Goal: Task Accomplishment & Management: Manage account settings

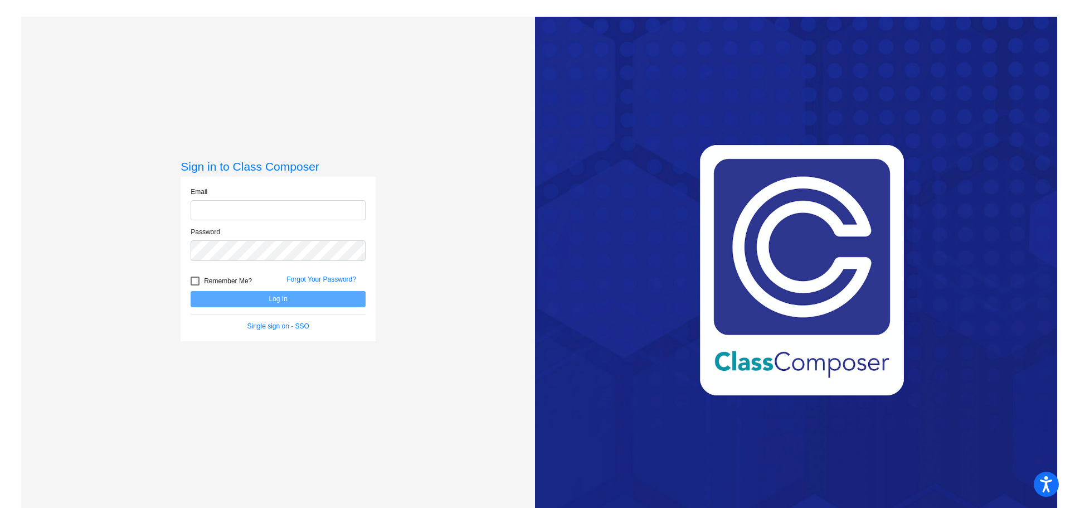
type input "[PERSON_NAME][EMAIL_ADDRESS][PERSON_NAME][DOMAIN_NAME]"
click at [264, 300] on button "Log In" at bounding box center [278, 299] width 175 height 16
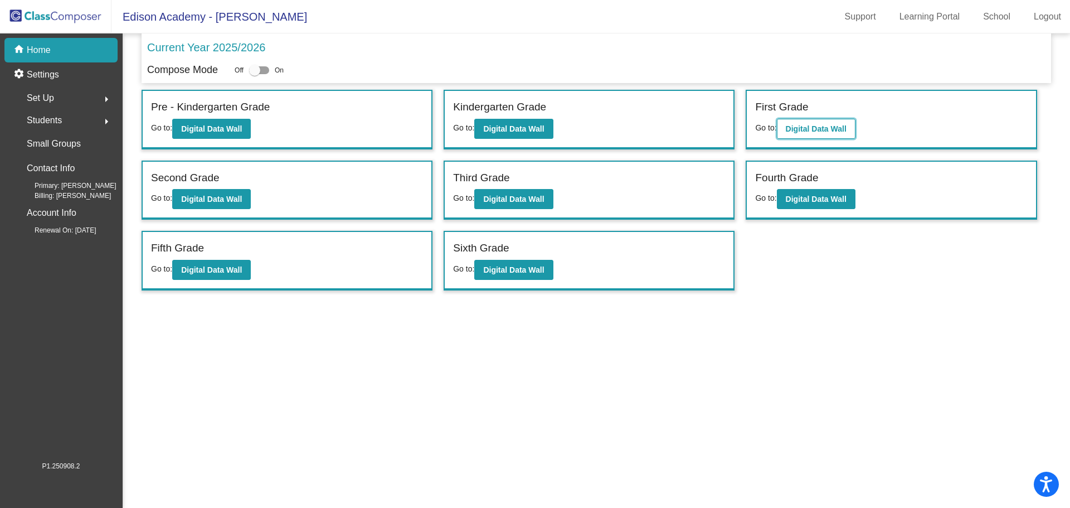
click at [806, 129] on b "Digital Data Wall" at bounding box center [816, 128] width 61 height 9
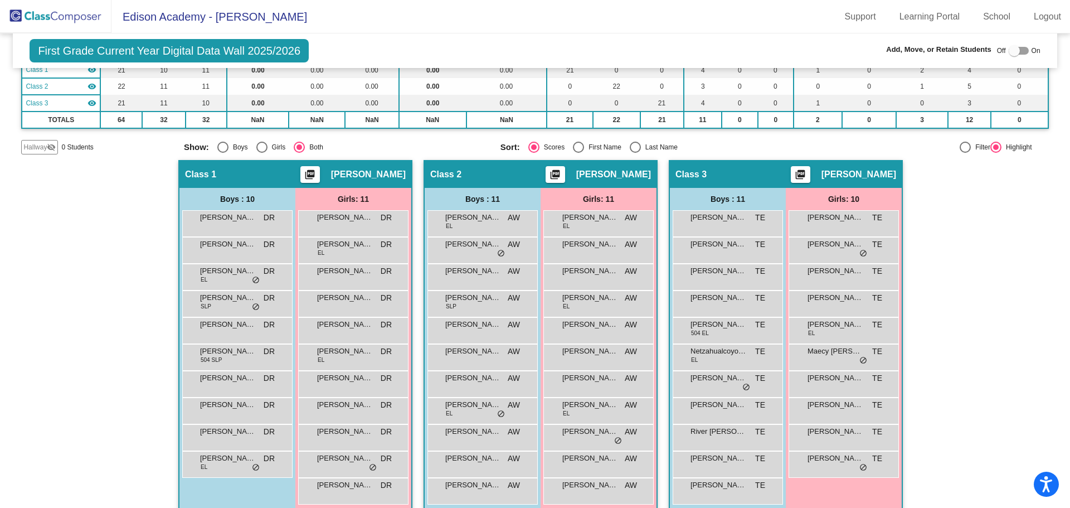
scroll to position [124, 0]
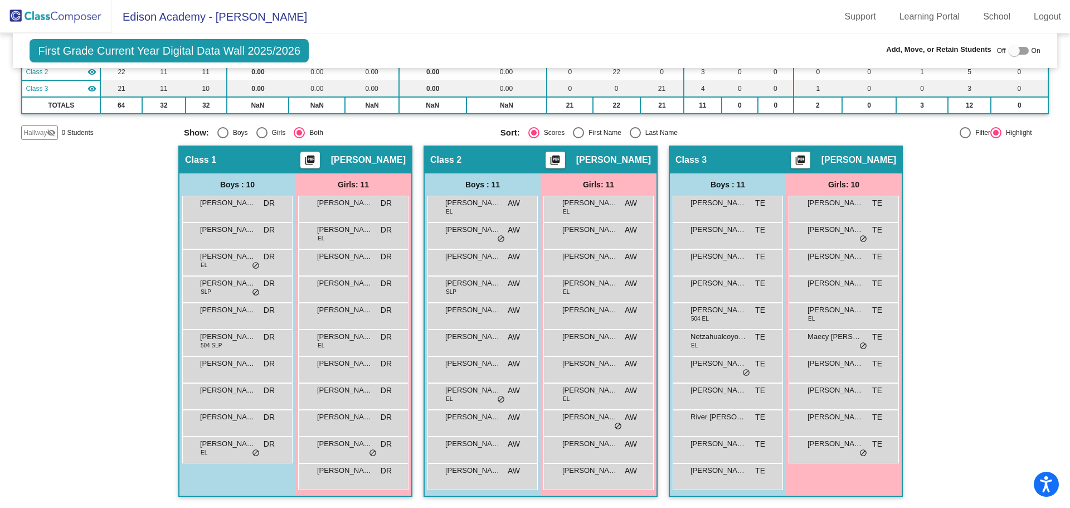
click at [1018, 49] on div at bounding box center [1018, 51] width 20 height 8
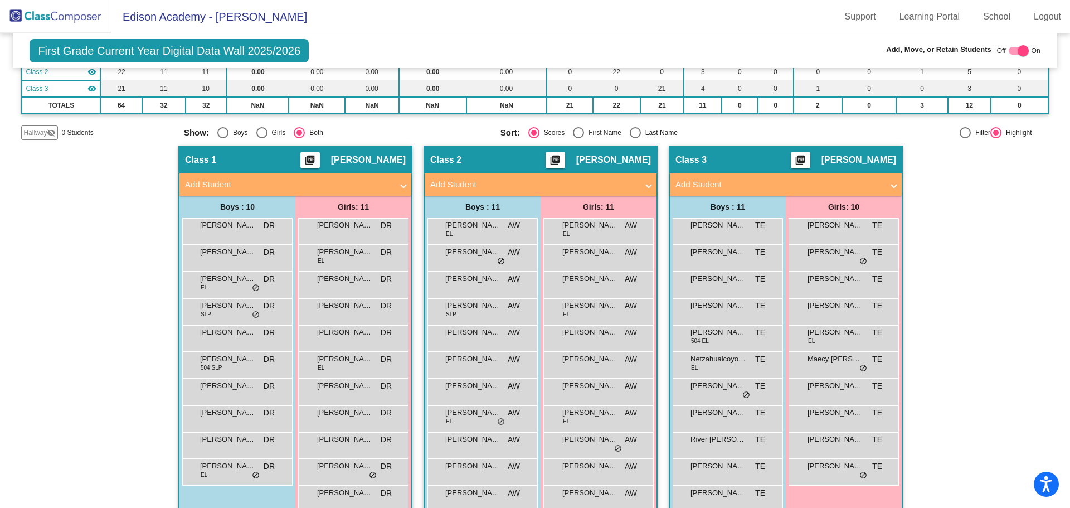
checkbox input "true"
click at [747, 184] on mat-panel-title "Add Student" at bounding box center [778, 184] width 207 height 13
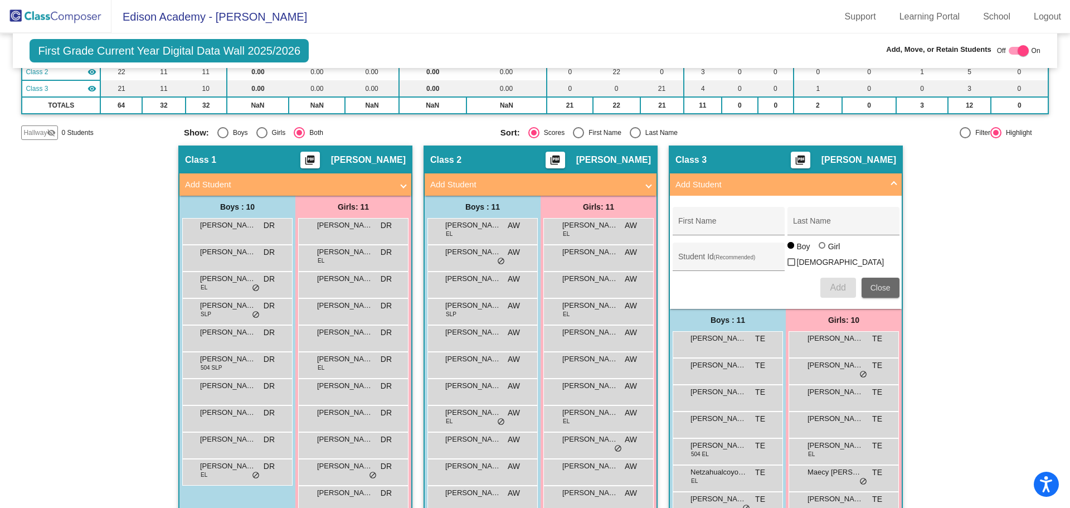
click at [878, 286] on span "Close" at bounding box center [880, 287] width 20 height 9
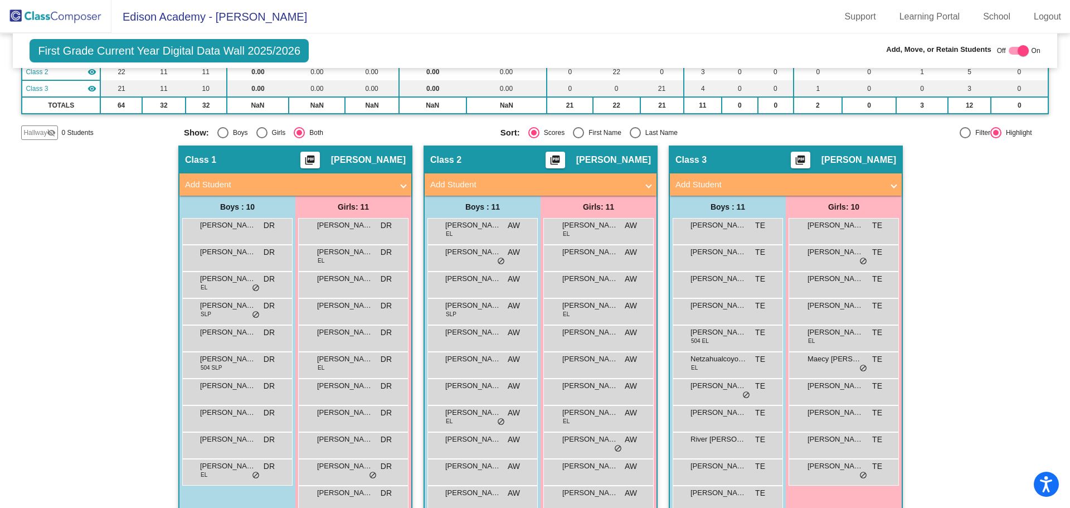
click at [42, 14] on img at bounding box center [55, 16] width 111 height 33
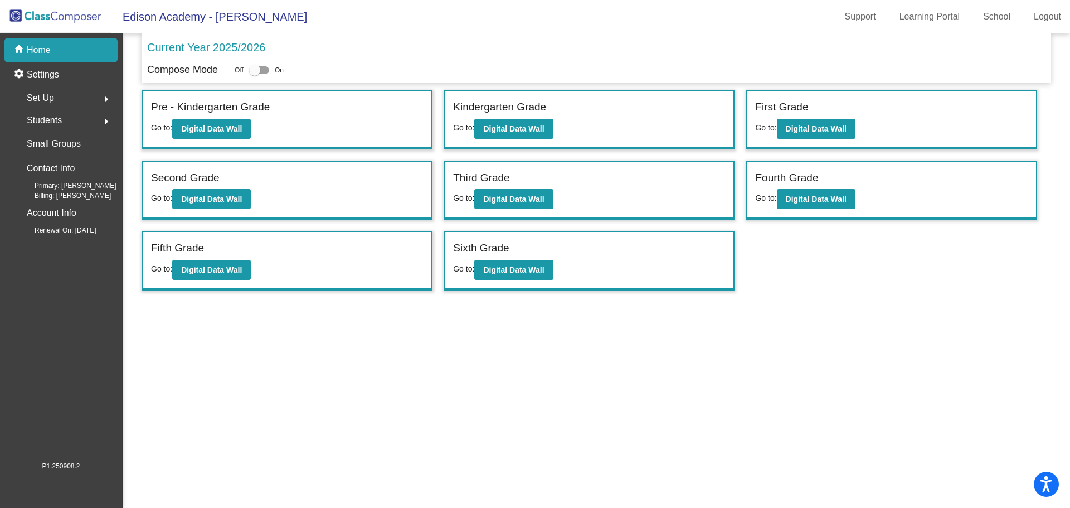
click at [43, 119] on span "Students" at bounding box center [44, 121] width 35 height 16
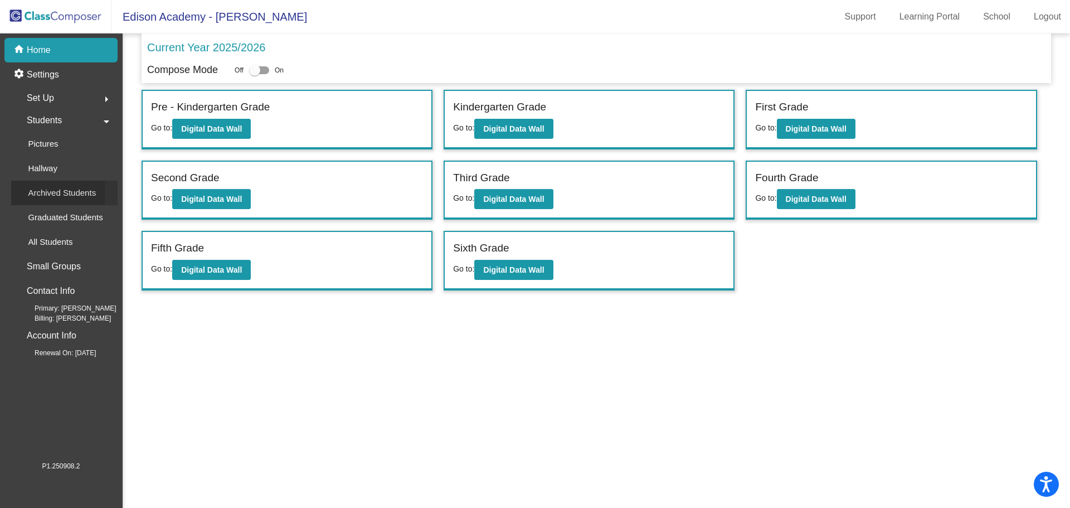
click at [48, 188] on p "Archived Students" at bounding box center [62, 192] width 68 height 13
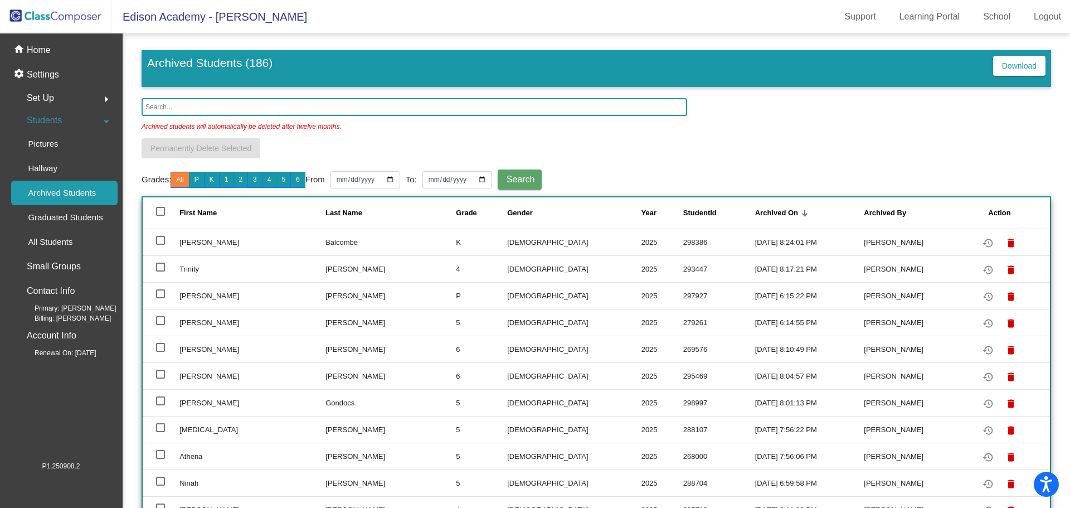
click at [236, 102] on input "text" at bounding box center [414, 107] width 545 height 18
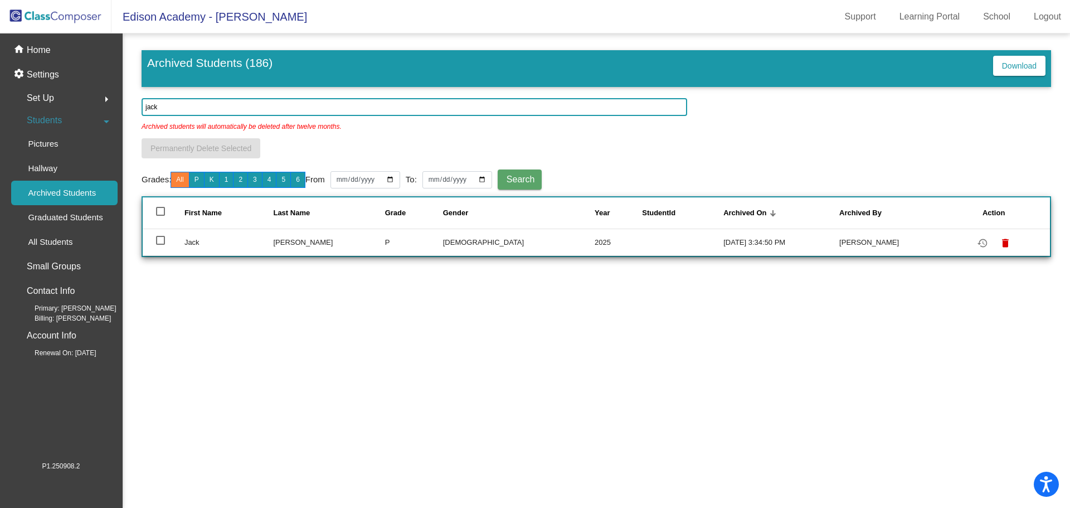
type input "jack"
click at [161, 242] on div at bounding box center [160, 240] width 9 height 9
click at [160, 245] on input "select row 145" at bounding box center [160, 245] width 1 height 1
checkbox input "true"
click at [978, 245] on mat-icon "restore" at bounding box center [982, 242] width 13 height 13
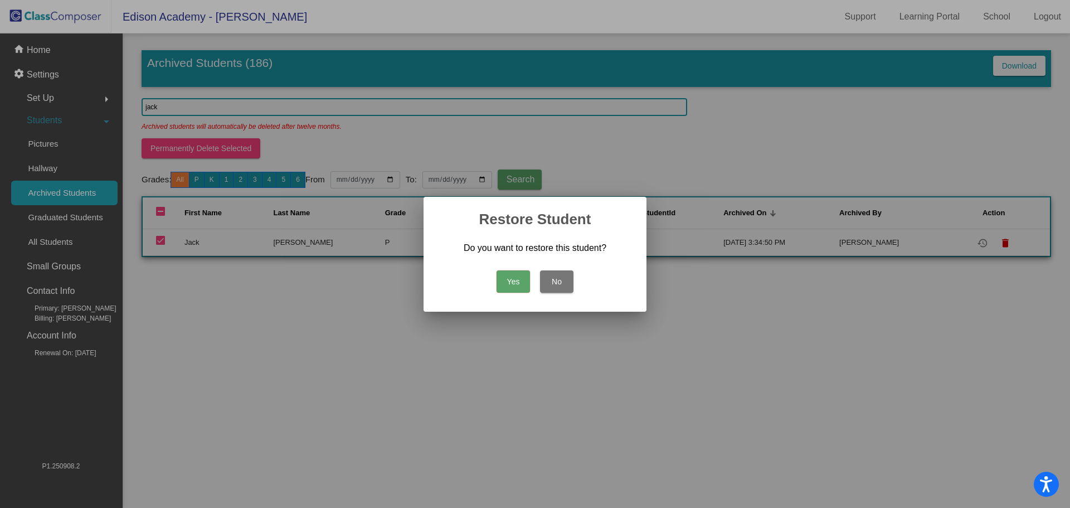
click at [508, 283] on button "Yes" at bounding box center [512, 281] width 33 height 22
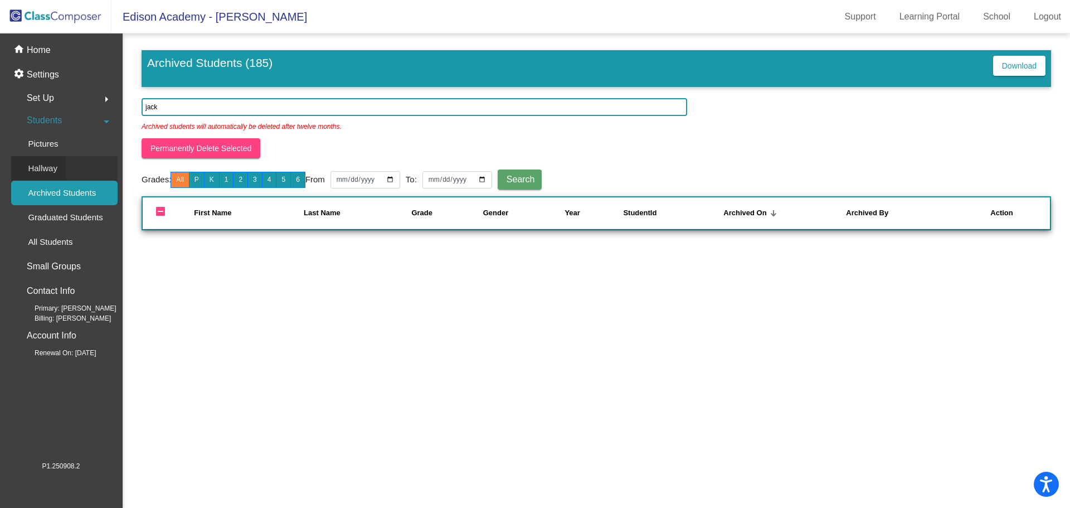
click at [57, 169] on div "Hallway" at bounding box center [38, 168] width 55 height 25
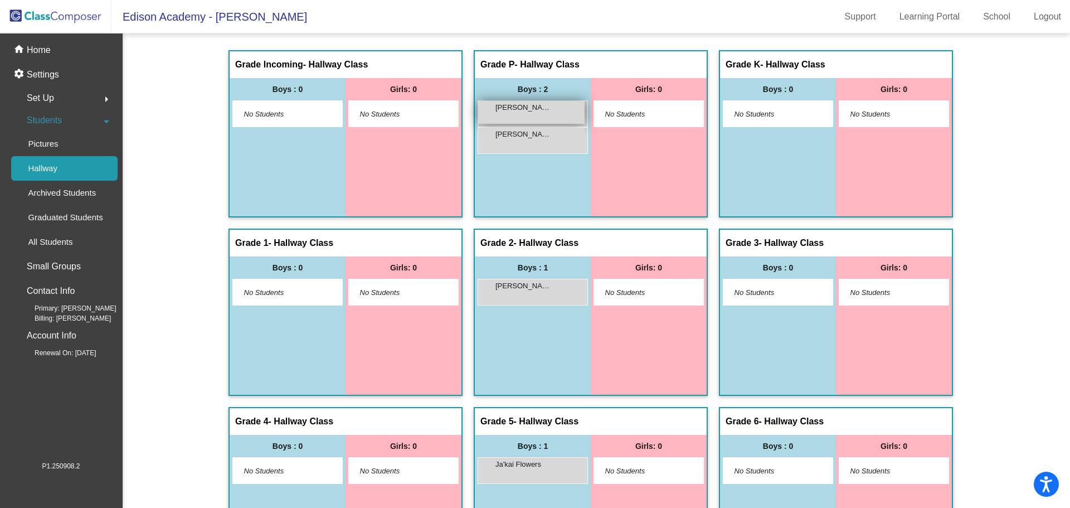
click at [534, 112] on span "[PERSON_NAME]" at bounding box center [523, 107] width 56 height 11
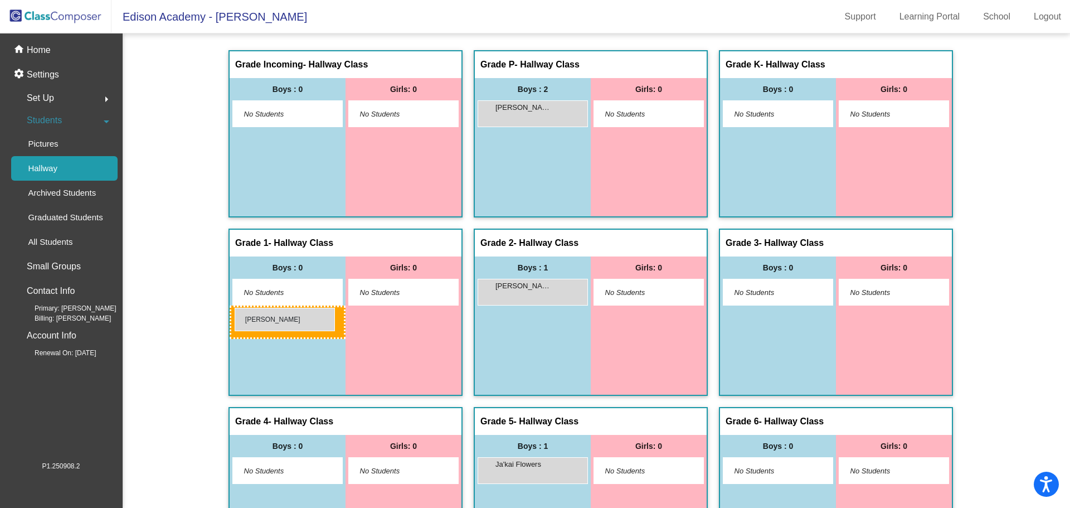
drag, startPoint x: 535, startPoint y: 138, endPoint x: 235, endPoint y: 308, distance: 345.5
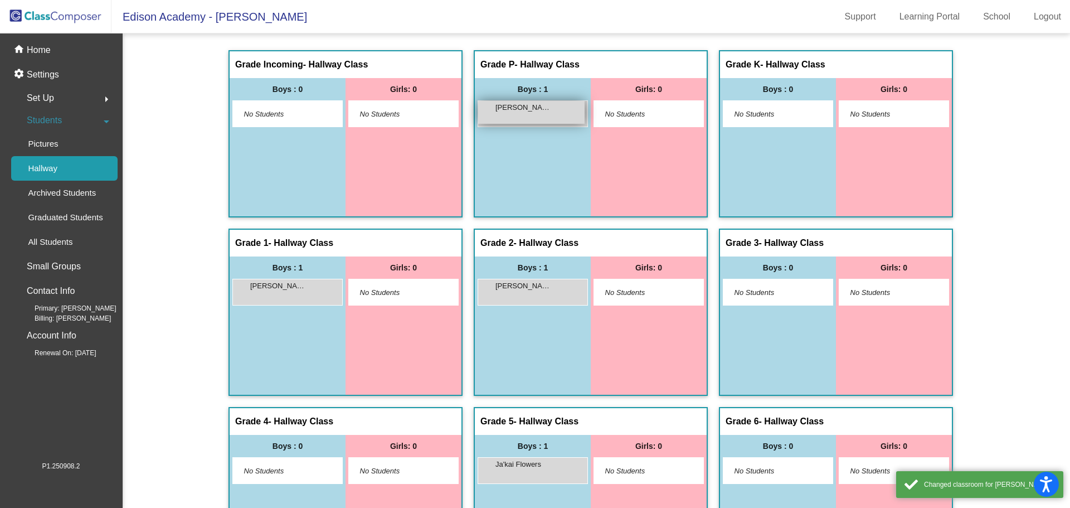
click at [540, 106] on span "[PERSON_NAME]" at bounding box center [523, 107] width 56 height 11
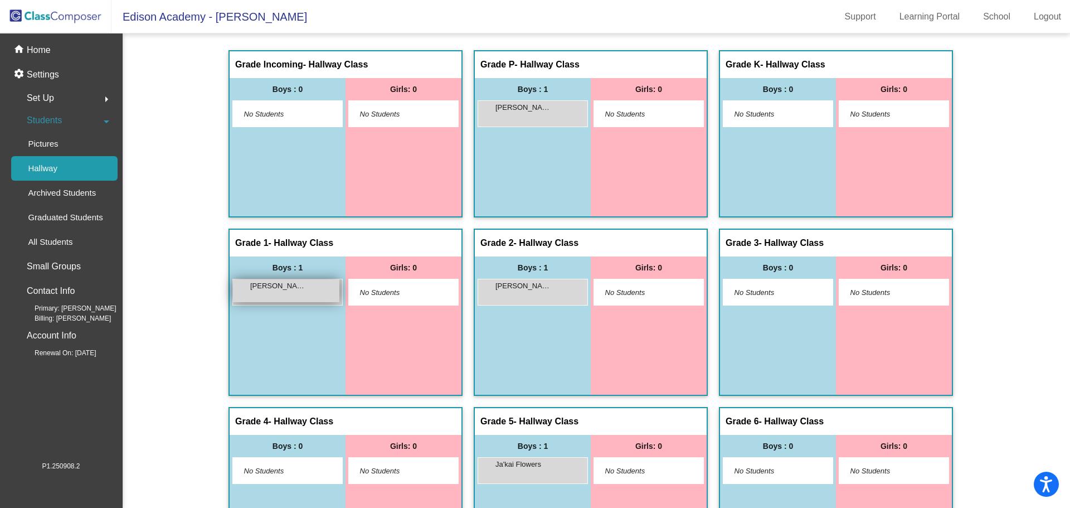
click at [305, 285] on div "[PERSON_NAME] lock do_not_disturb_alt" at bounding box center [286, 290] width 106 height 23
click at [50, 16] on img at bounding box center [55, 16] width 111 height 33
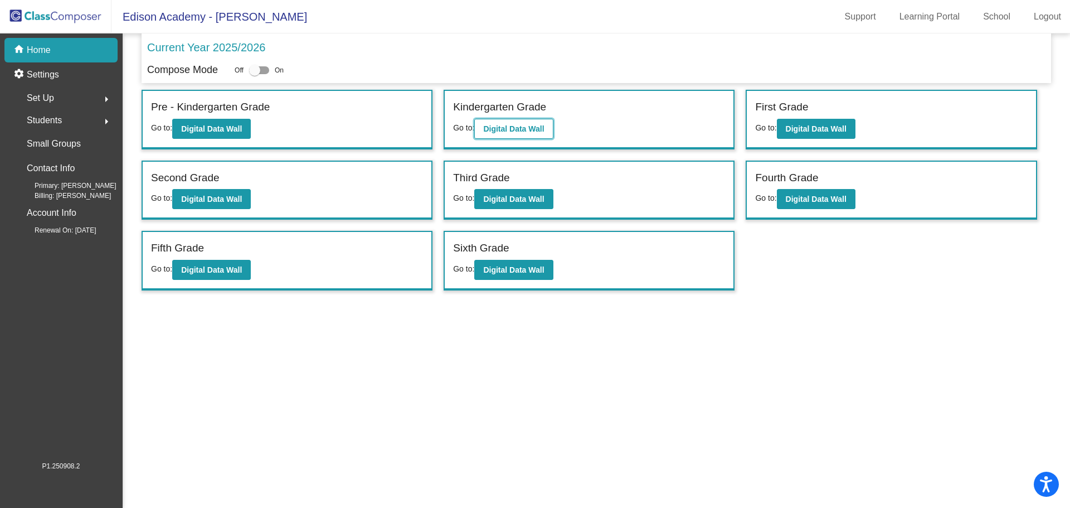
click at [529, 129] on b "Digital Data Wall" at bounding box center [513, 128] width 61 height 9
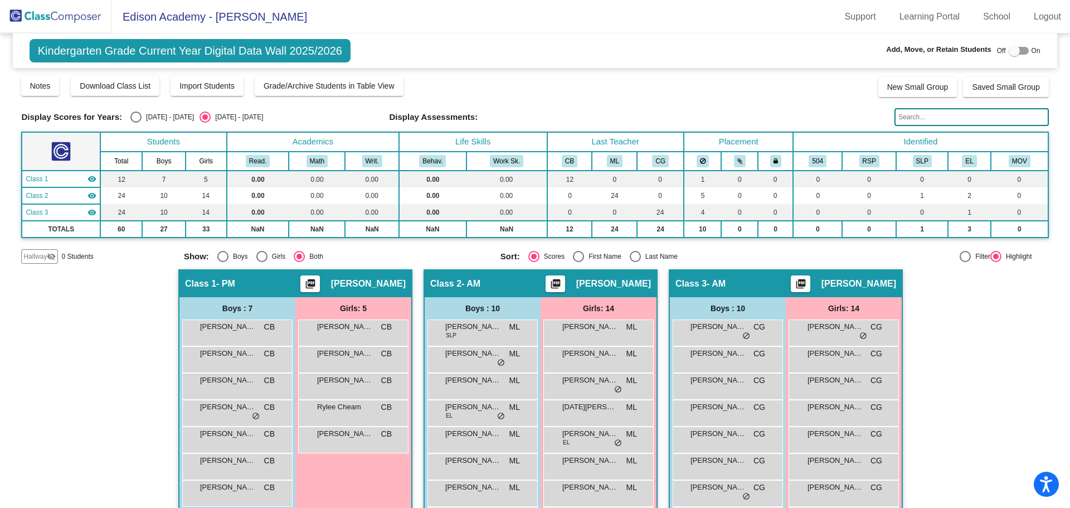
click at [47, 258] on mat-icon "visibility_off" at bounding box center [51, 256] width 9 height 9
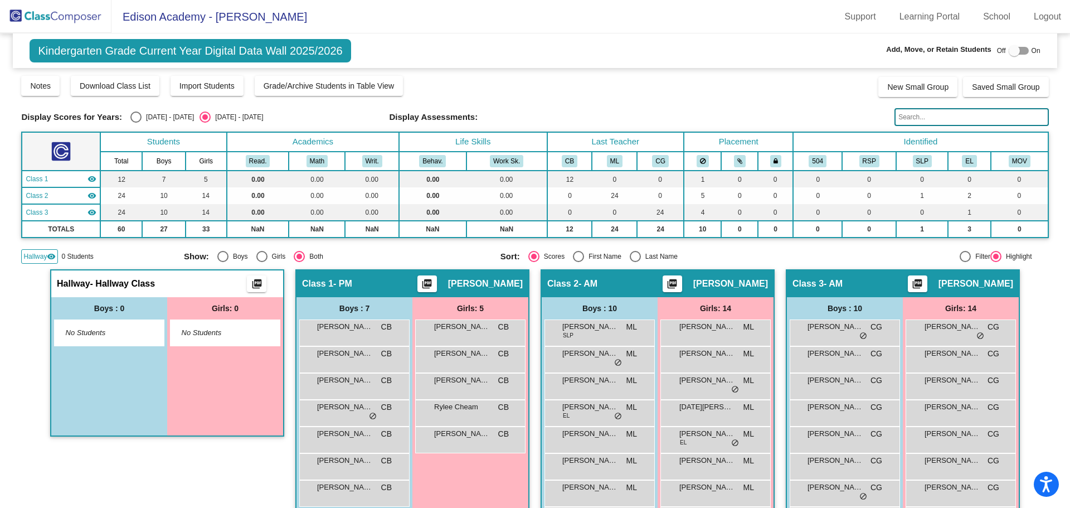
click at [84, 19] on img at bounding box center [55, 16] width 111 height 33
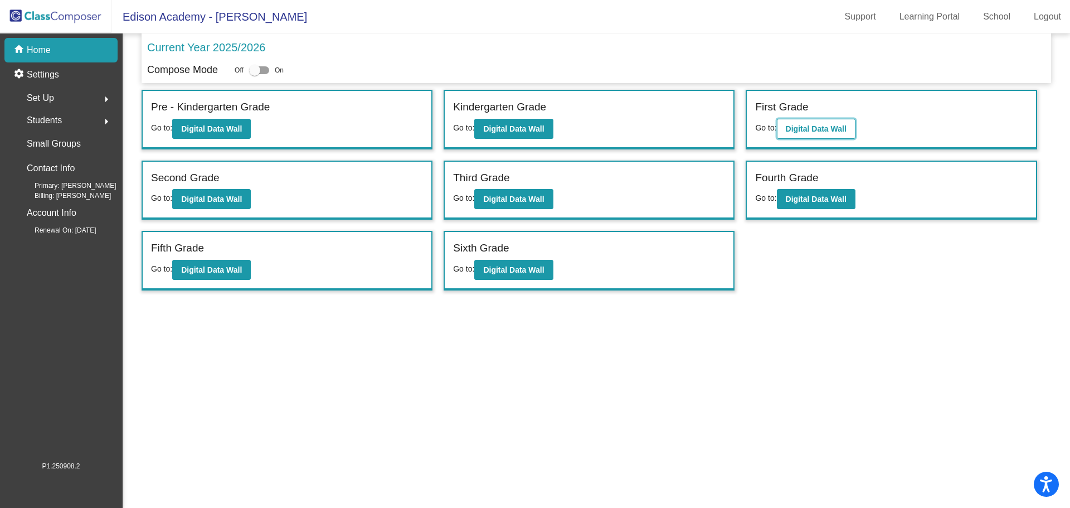
click at [788, 128] on b "Digital Data Wall" at bounding box center [816, 128] width 61 height 9
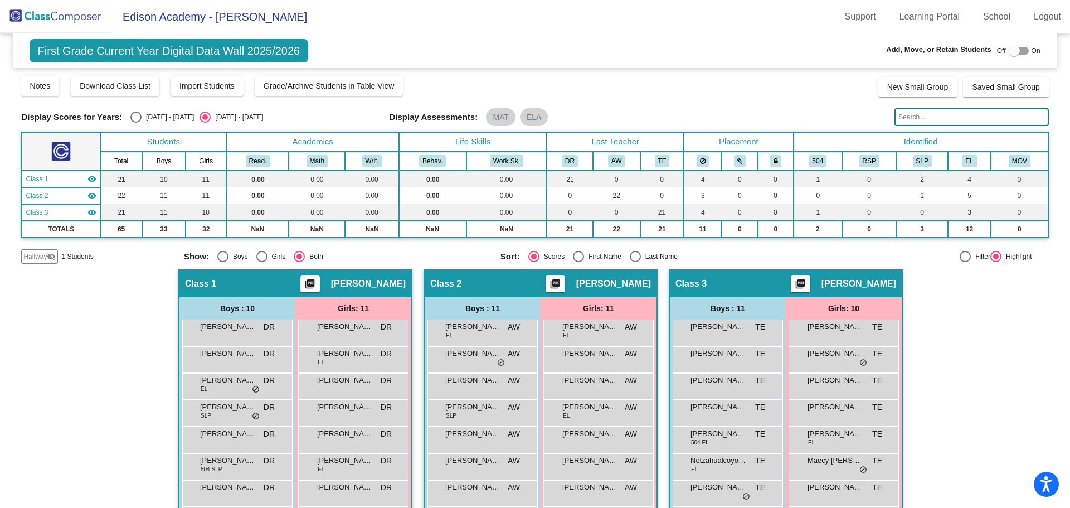
click at [39, 255] on span "Hallway" at bounding box center [34, 256] width 23 height 10
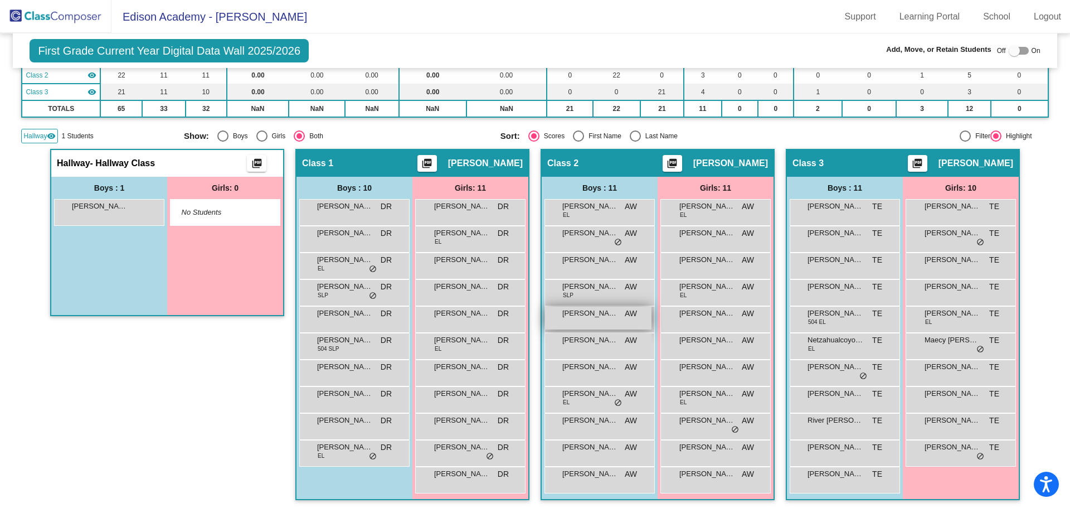
scroll to position [124, 0]
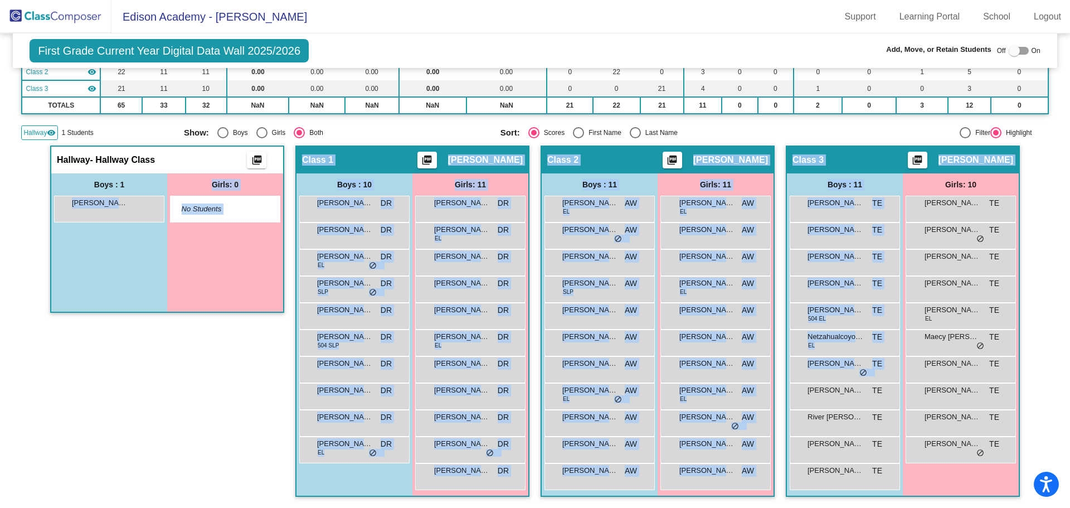
drag, startPoint x: 108, startPoint y: 214, endPoint x: 797, endPoint y: 409, distance: 716.3
click at [798, 409] on div "Hallway - Hallway Class picture_as_pdf Add Student First Name Last Name Student…" at bounding box center [534, 326] width 1027 height 362
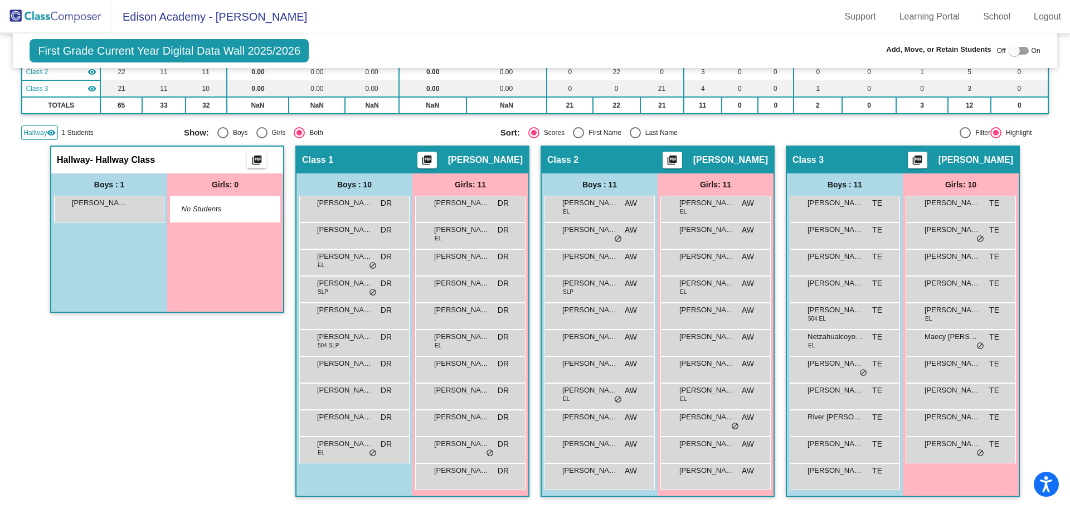
drag, startPoint x: 98, startPoint y: 267, endPoint x: 197, endPoint y: 240, distance: 102.7
click at [98, 266] on div "Boys : 1 [PERSON_NAME] lock do_not_disturb_alt" at bounding box center [109, 242] width 116 height 138
click at [1021, 48] on div at bounding box center [1018, 51] width 20 height 8
checkbox input "true"
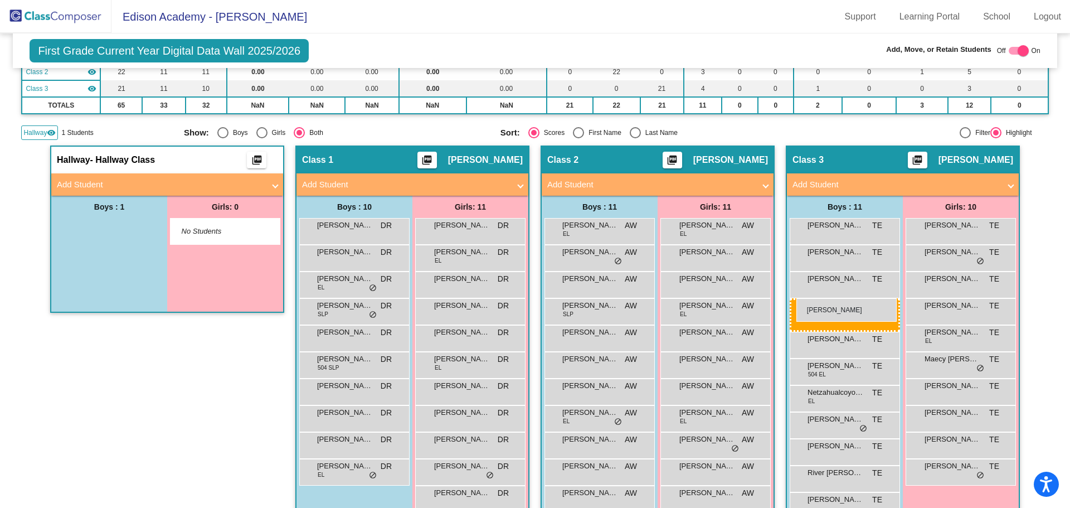
drag, startPoint x: 108, startPoint y: 226, endPoint x: 796, endPoint y: 298, distance: 692.4
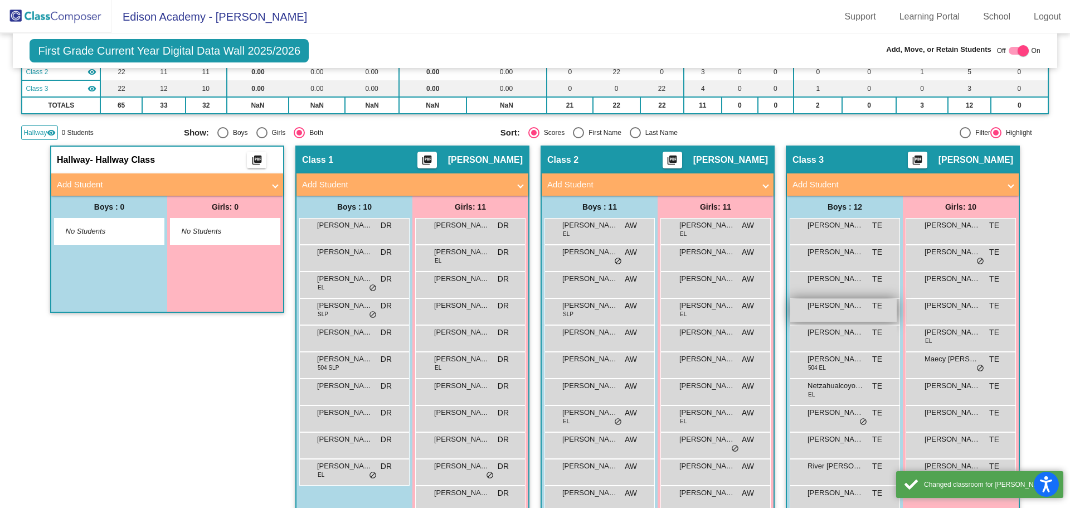
click at [842, 305] on span "[PERSON_NAME]" at bounding box center [835, 305] width 56 height 11
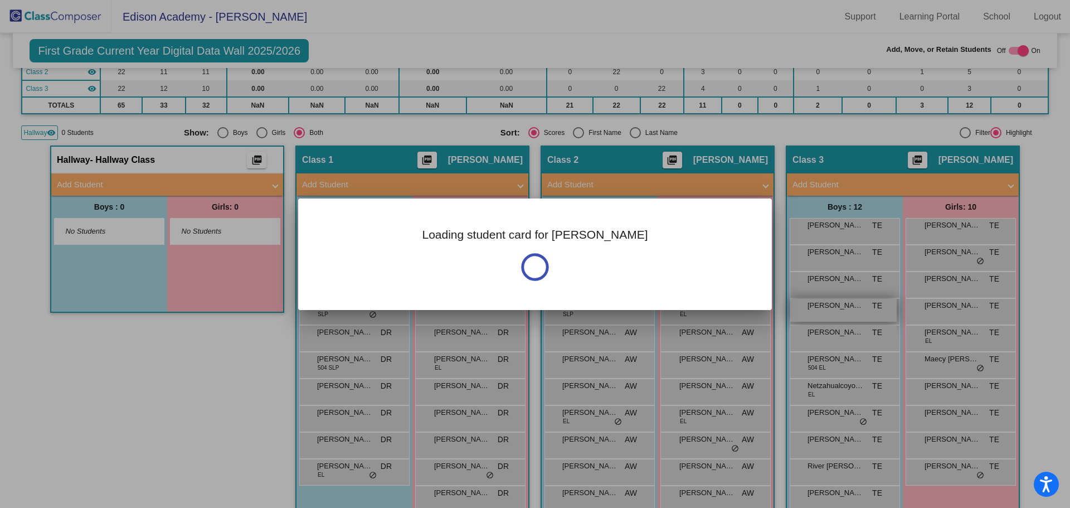
click at [842, 305] on div at bounding box center [535, 254] width 1070 height 508
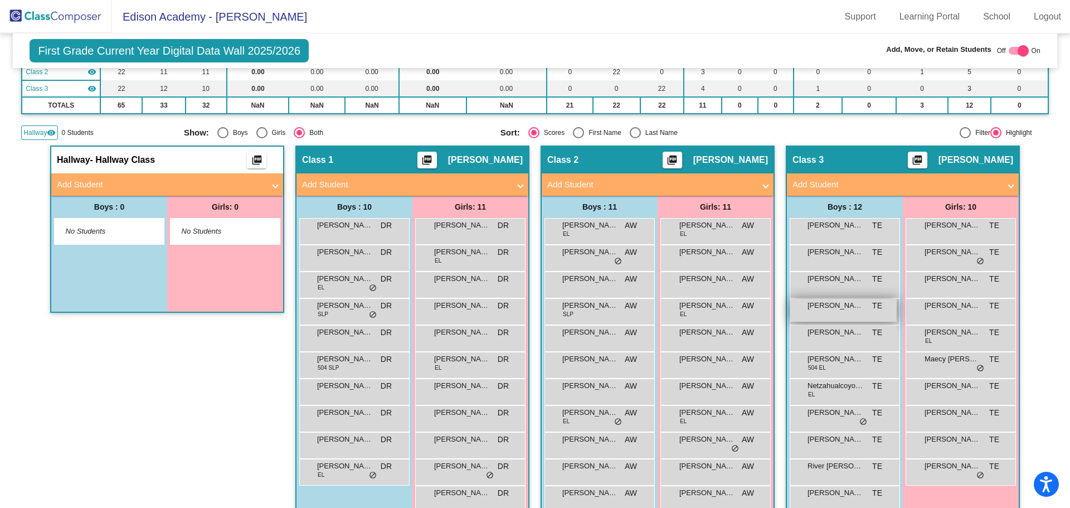
click at [843, 307] on span "[PERSON_NAME]" at bounding box center [835, 305] width 56 height 11
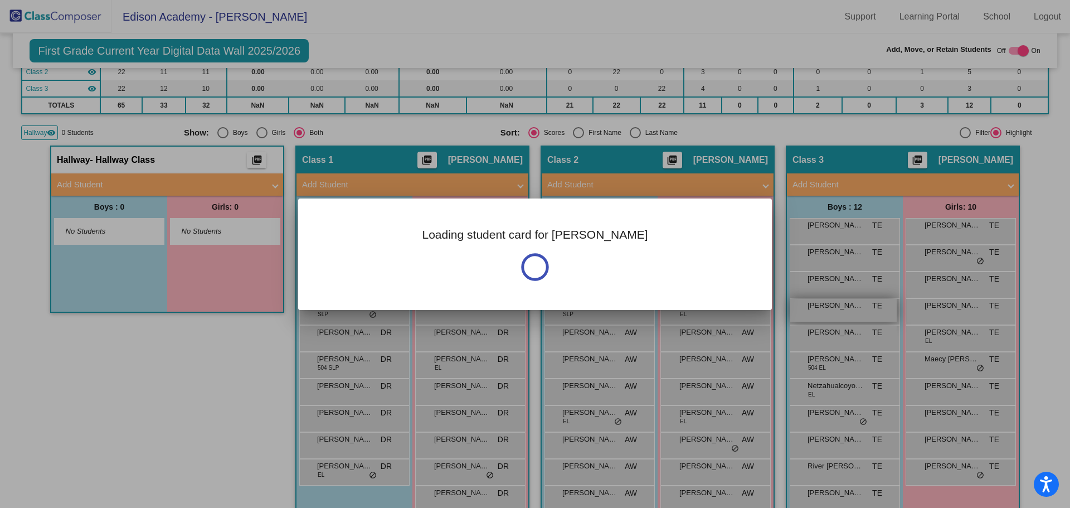
click at [843, 307] on div at bounding box center [535, 254] width 1070 height 508
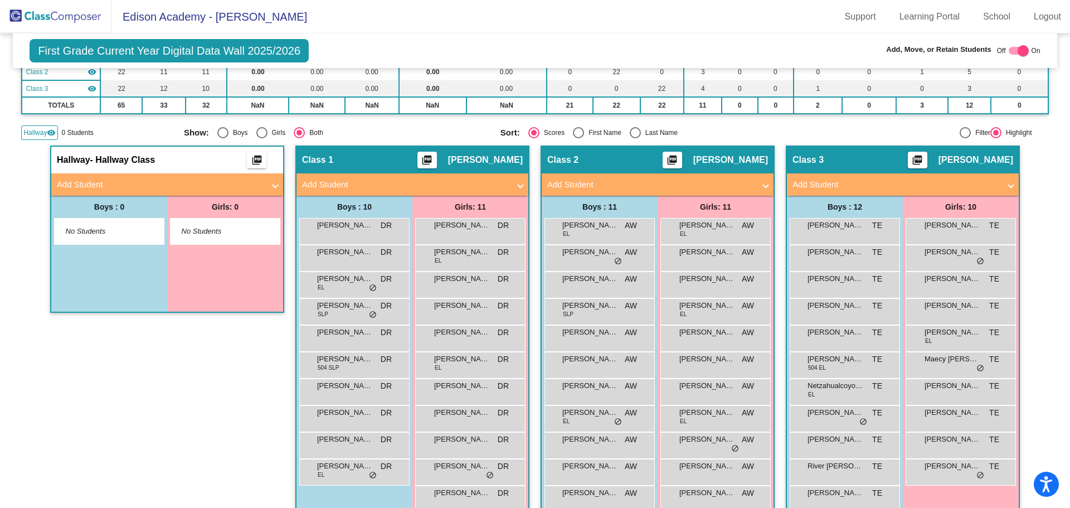
click at [8, 296] on mat-sidenav-content "First Grade Current Year Digital Data Wall 2025/2026 Add, Move, or Retain Stude…" at bounding box center [535, 270] width 1070 height 474
click at [824, 254] on span "[PERSON_NAME]" at bounding box center [835, 251] width 56 height 11
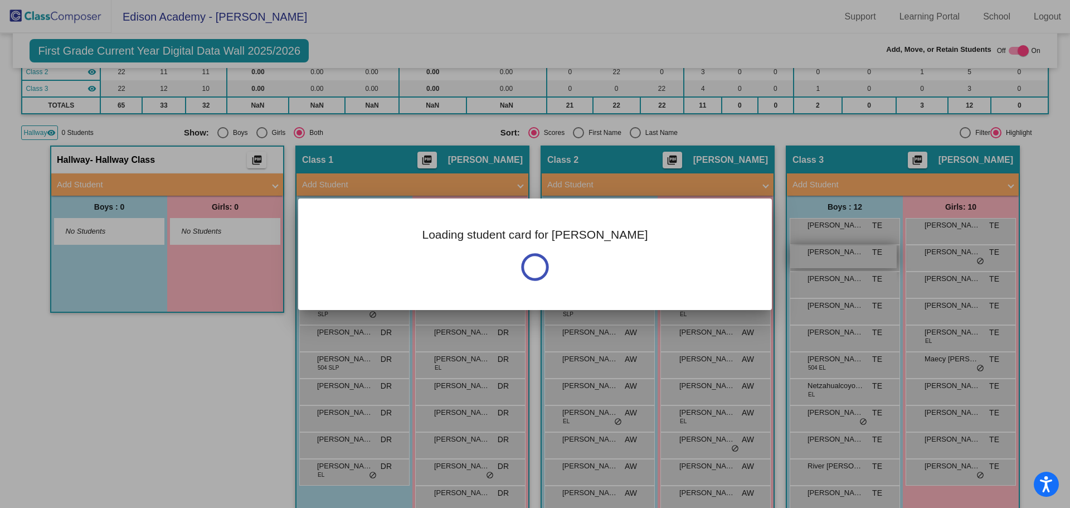
click at [824, 254] on div at bounding box center [535, 254] width 1070 height 508
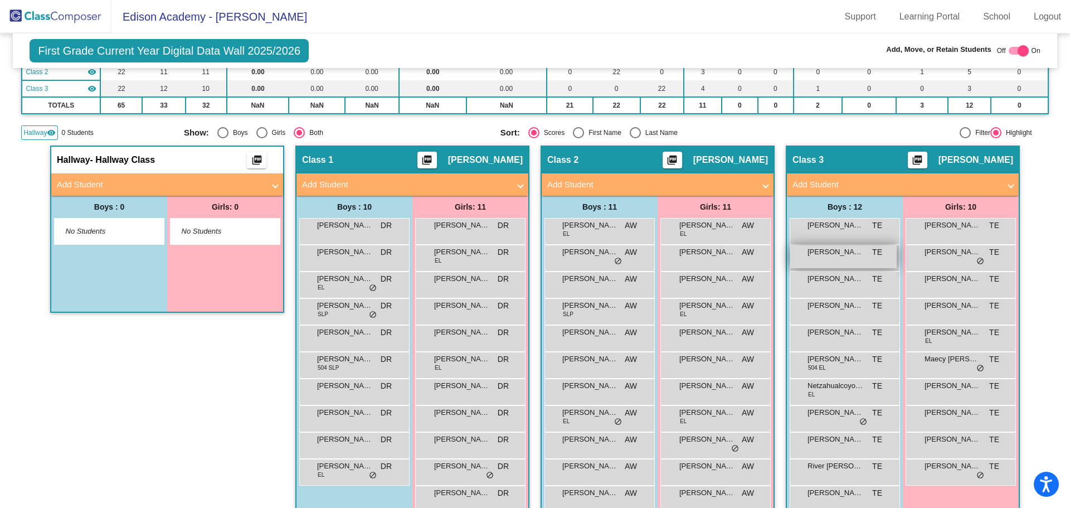
click at [824, 254] on span "[PERSON_NAME]" at bounding box center [835, 251] width 56 height 11
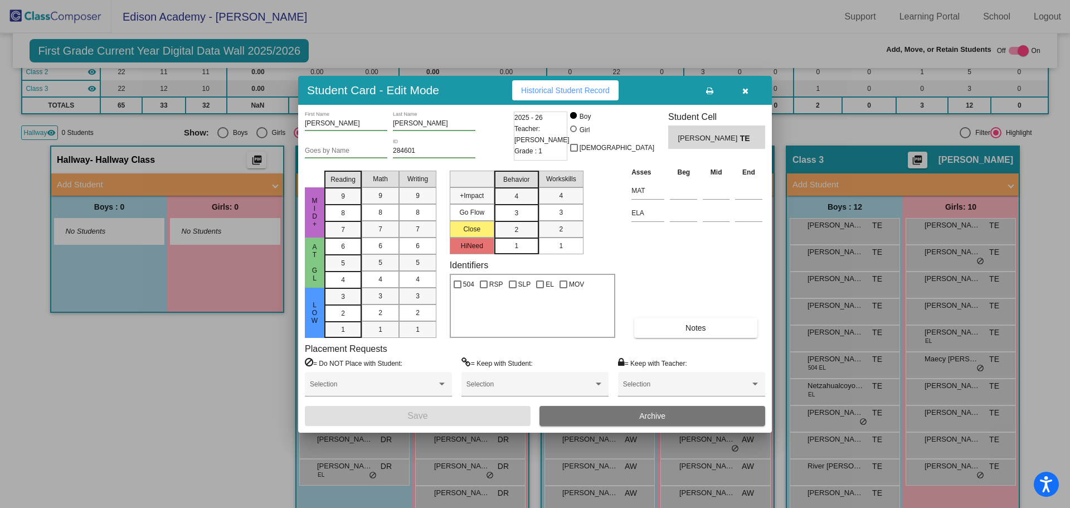
click at [748, 96] on button "button" at bounding box center [745, 90] width 36 height 20
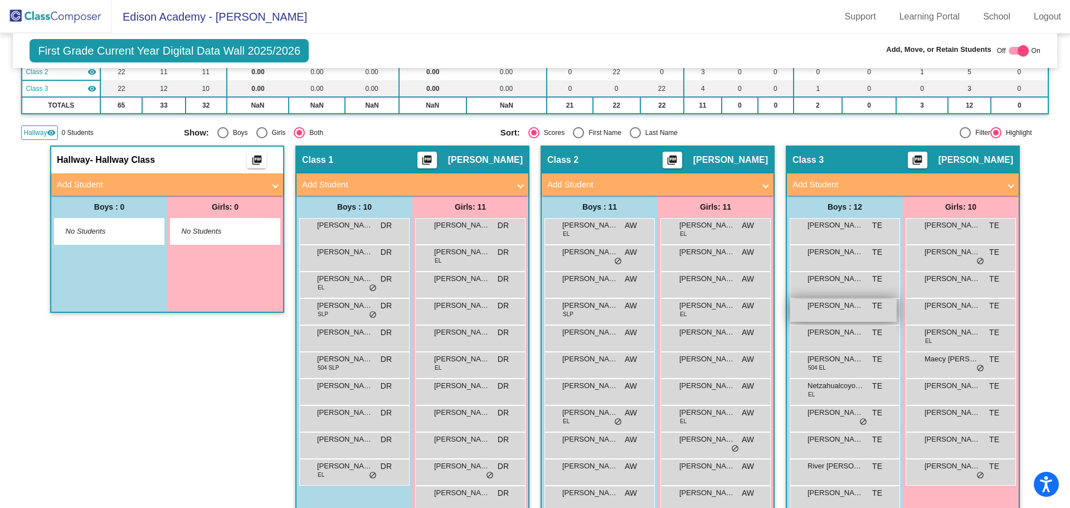
click at [831, 306] on span "[PERSON_NAME]" at bounding box center [835, 305] width 56 height 11
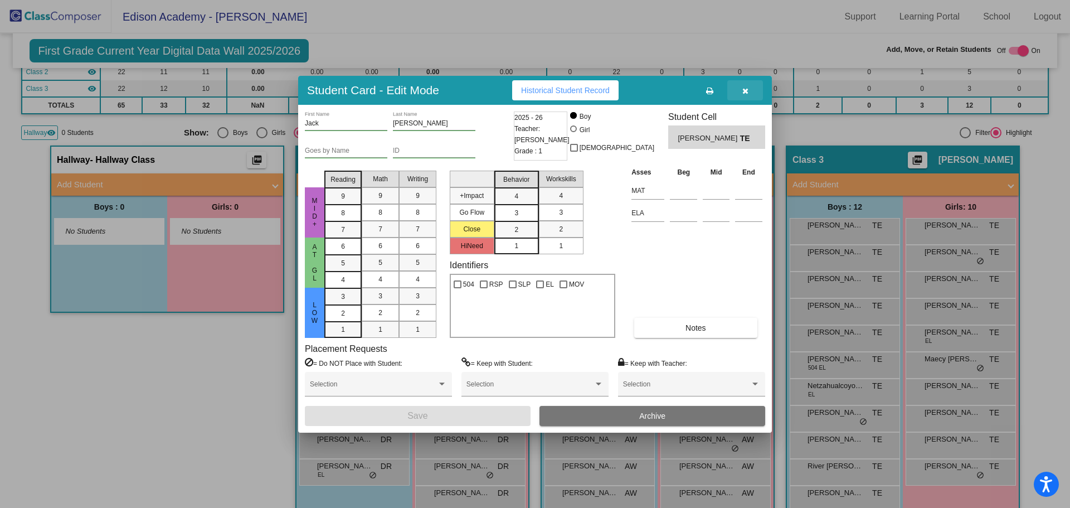
click at [746, 91] on icon "button" at bounding box center [745, 91] width 6 height 8
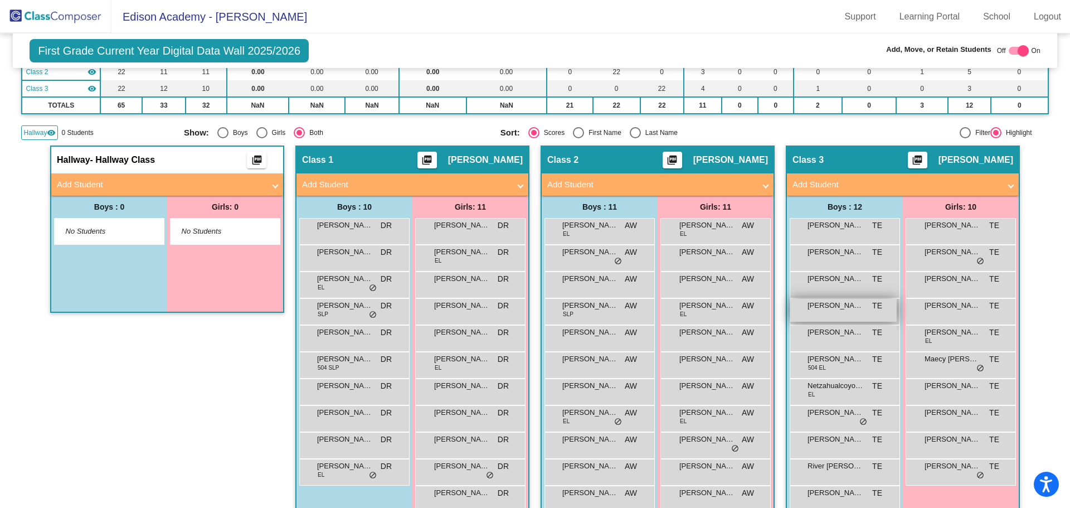
click at [829, 310] on span "[PERSON_NAME]" at bounding box center [835, 305] width 56 height 11
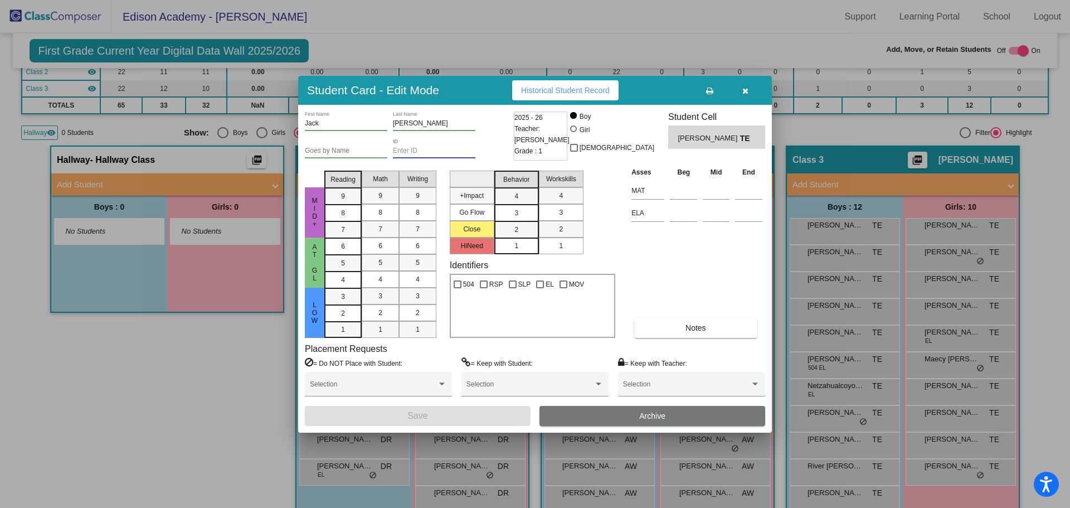
click at [419, 147] on input "ID" at bounding box center [434, 151] width 82 height 8
type input "295197"
click at [454, 407] on button "Save" at bounding box center [418, 416] width 226 height 20
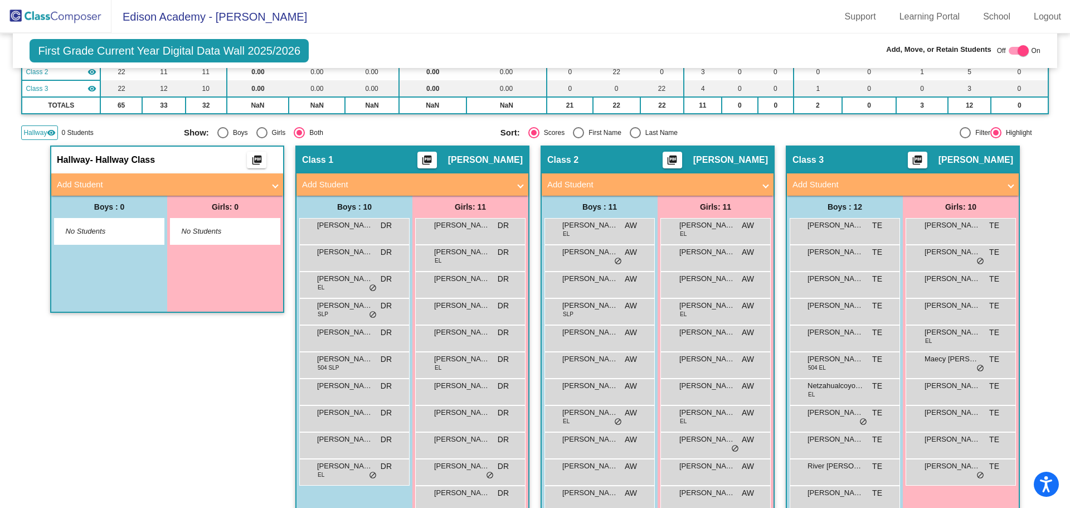
click at [80, 15] on img at bounding box center [55, 16] width 111 height 33
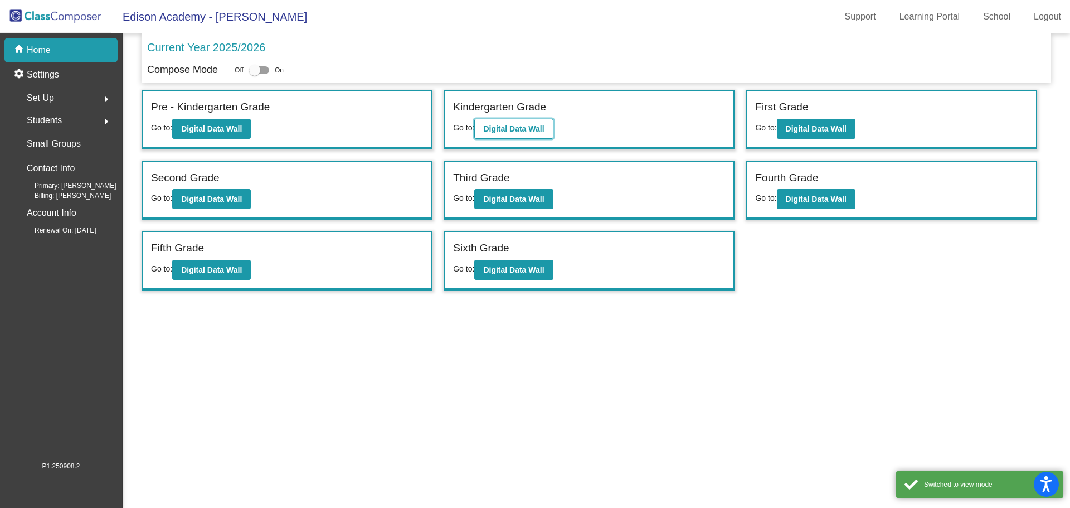
click at [508, 130] on b "Digital Data Wall" at bounding box center [513, 128] width 61 height 9
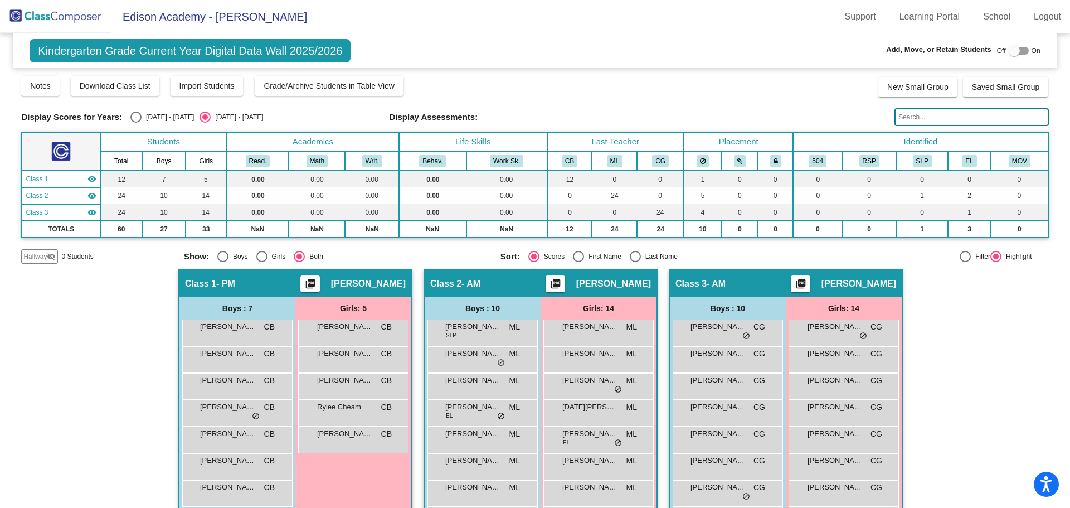
click at [38, 22] on img at bounding box center [55, 16] width 111 height 33
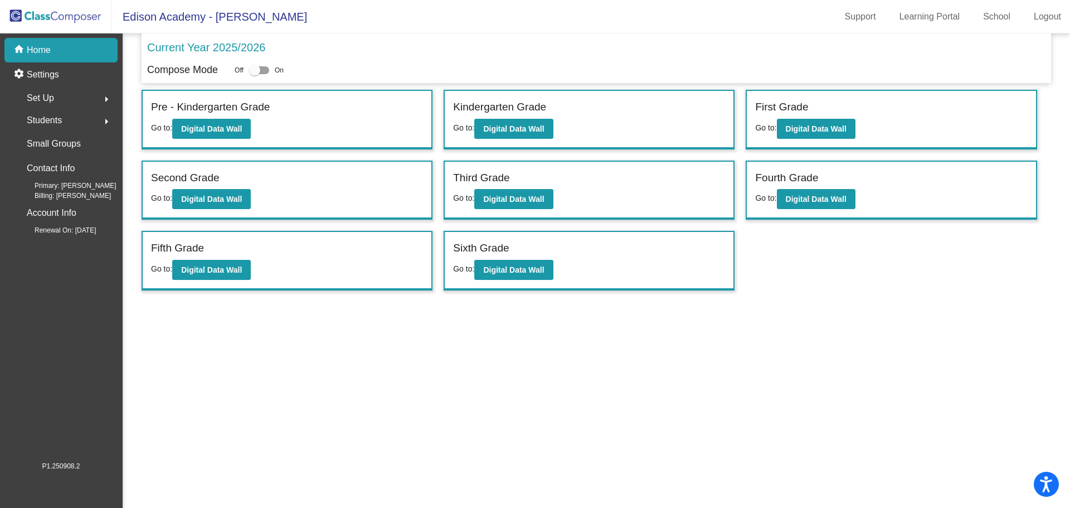
click at [54, 111] on div "Students arrow_right" at bounding box center [64, 120] width 106 height 22
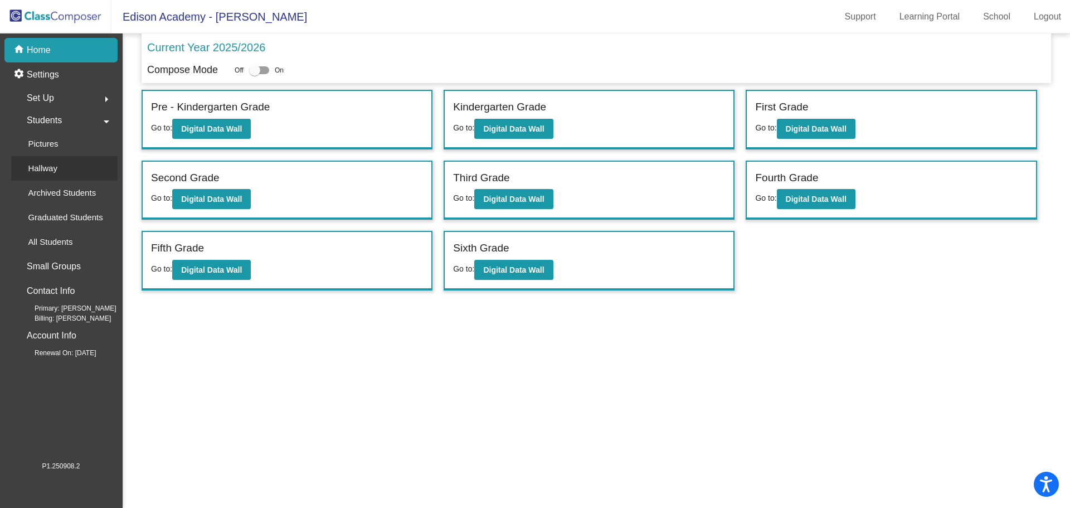
click at [66, 173] on div "Hallway" at bounding box center [38, 168] width 55 height 25
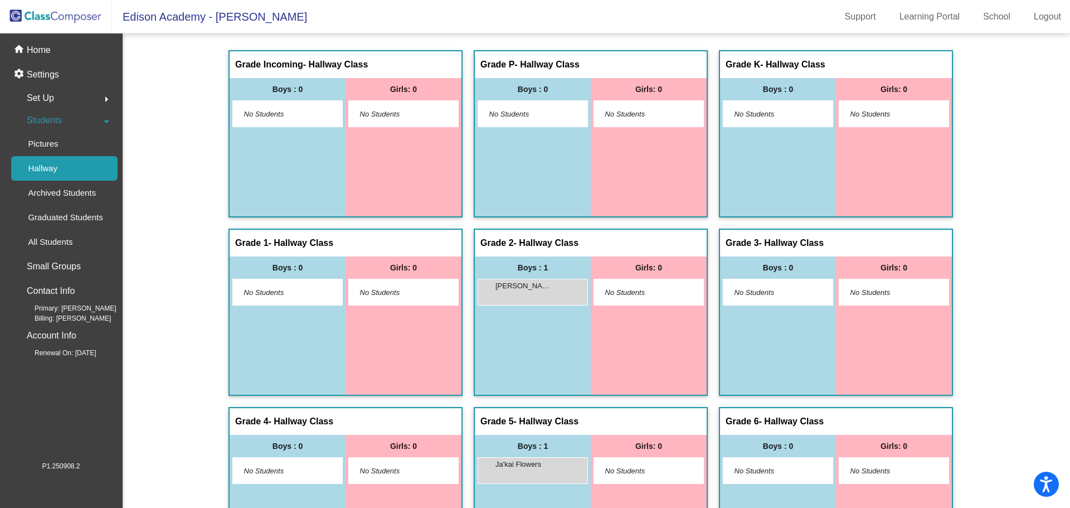
click at [51, 18] on img at bounding box center [55, 16] width 111 height 33
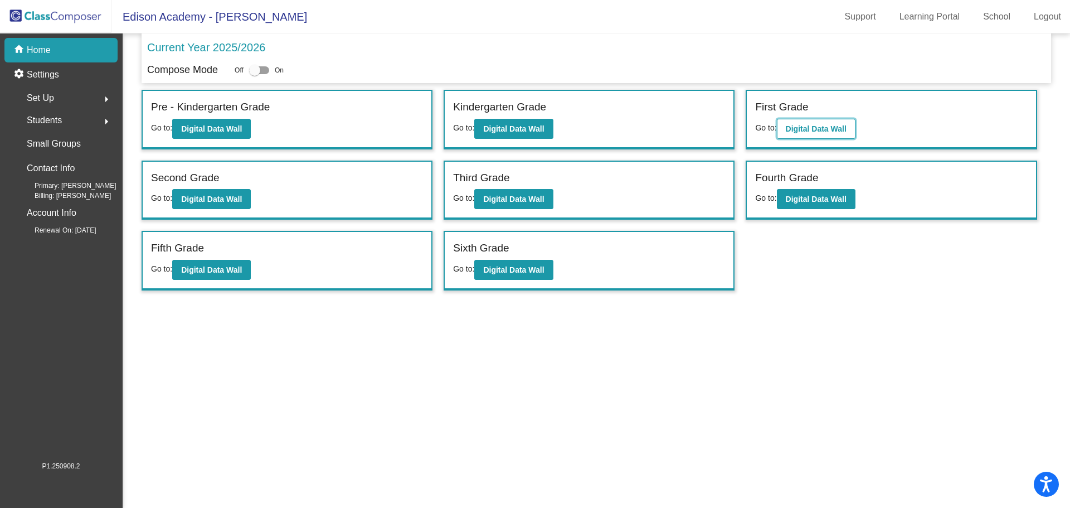
click at [806, 123] on button "Digital Data Wall" at bounding box center [816, 129] width 79 height 20
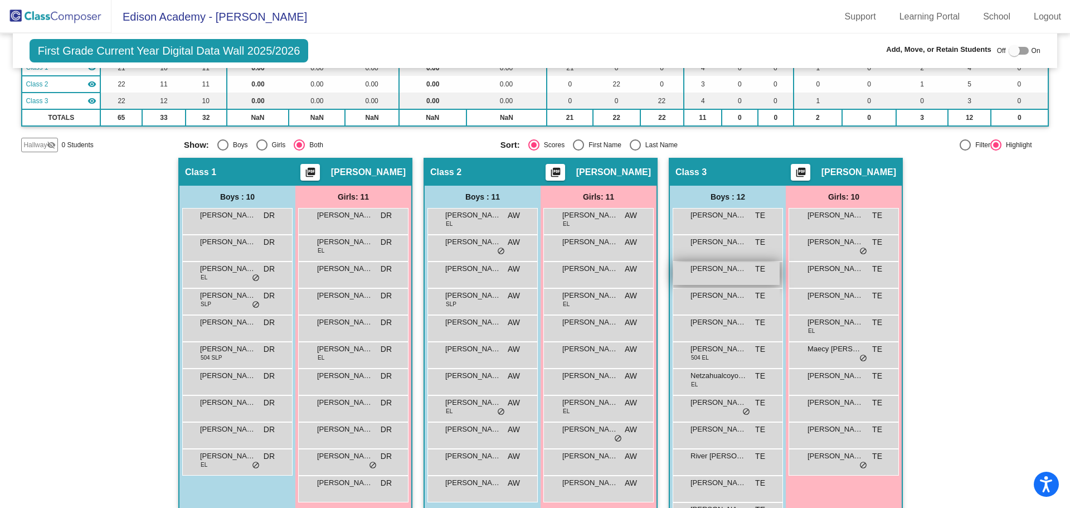
scroll to position [150, 0]
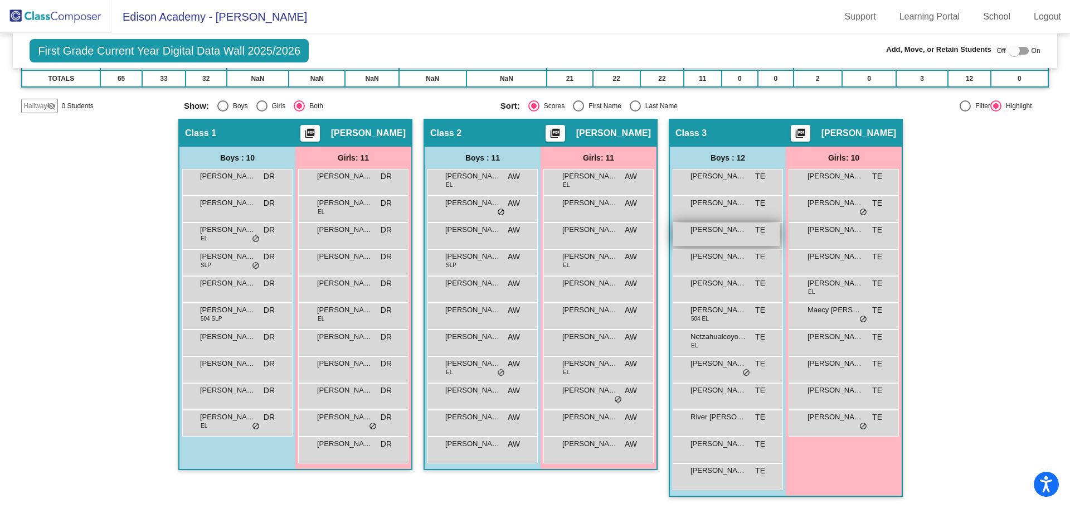
click at [734, 228] on span "[PERSON_NAME]" at bounding box center [718, 229] width 56 height 11
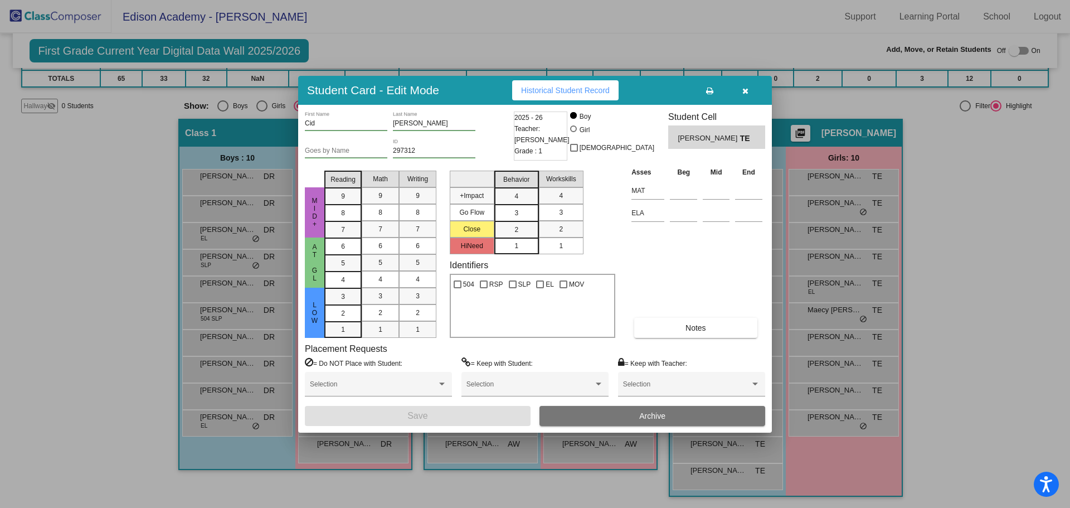
click at [643, 418] on span "Archive" at bounding box center [652, 415] width 26 height 9
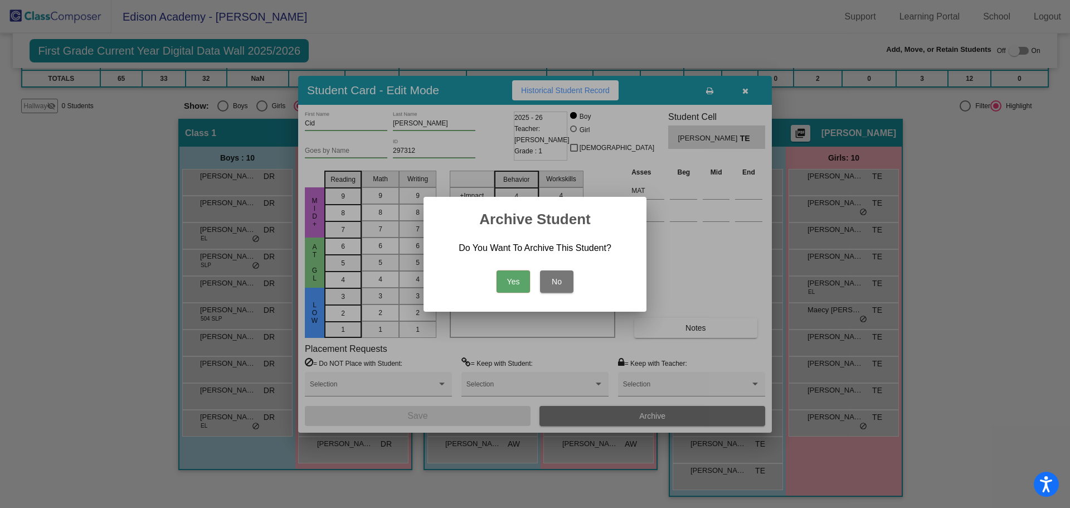
click at [508, 284] on button "Yes" at bounding box center [512, 281] width 33 height 22
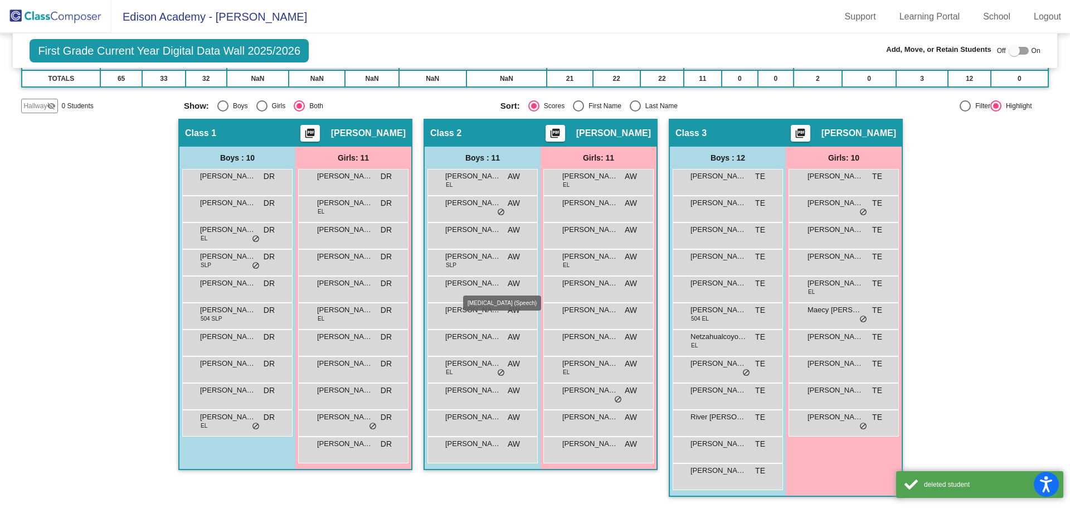
scroll to position [124, 0]
